Goal: Information Seeking & Learning: Learn about a topic

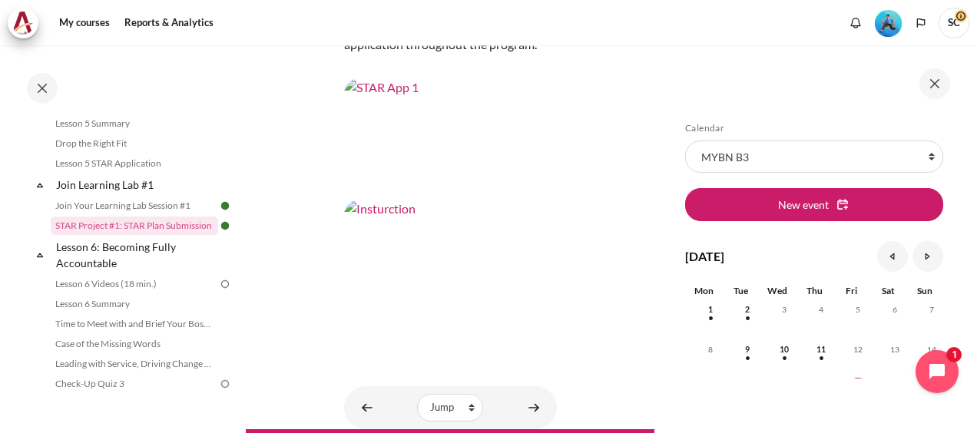
scroll to position [768, 0]
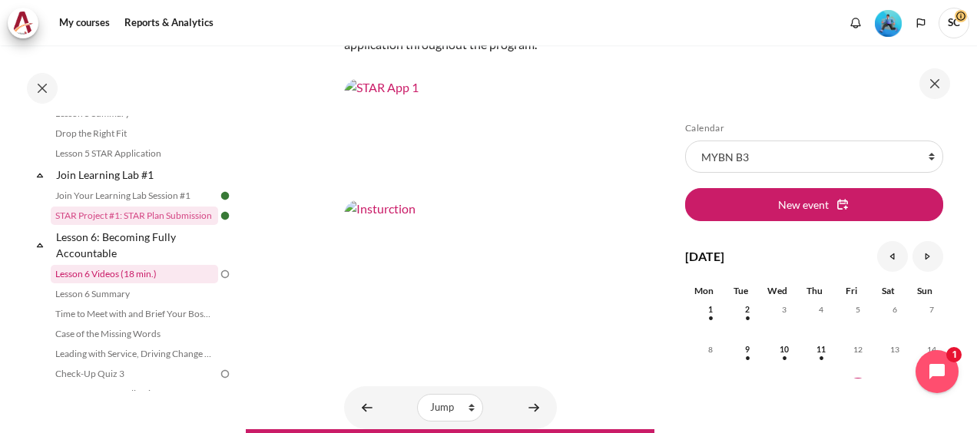
click at [134, 283] on link "Lesson 6 Videos (18 min.)" at bounding box center [134, 274] width 167 height 18
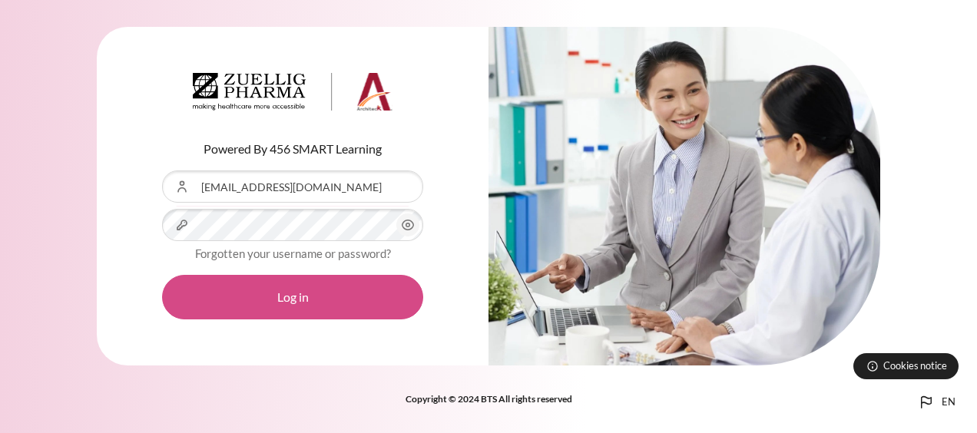
click at [318, 296] on button "Log in" at bounding box center [292, 297] width 261 height 45
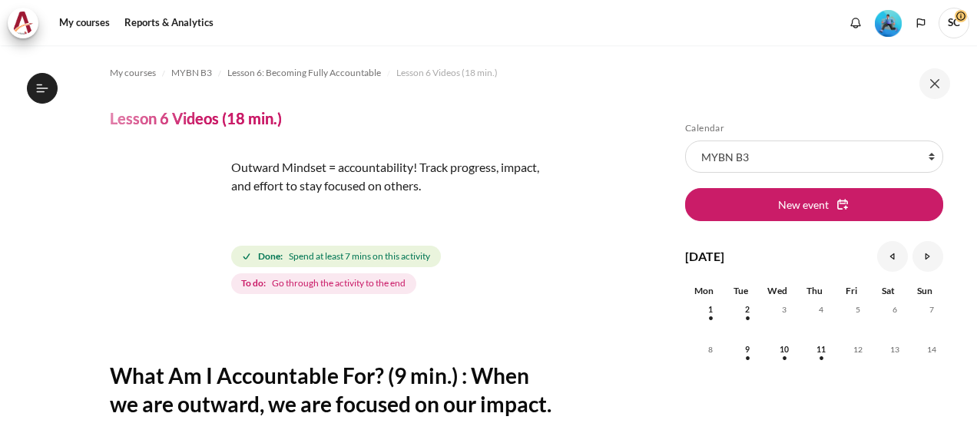
scroll to position [805, 0]
